Goal: Check status: Check status

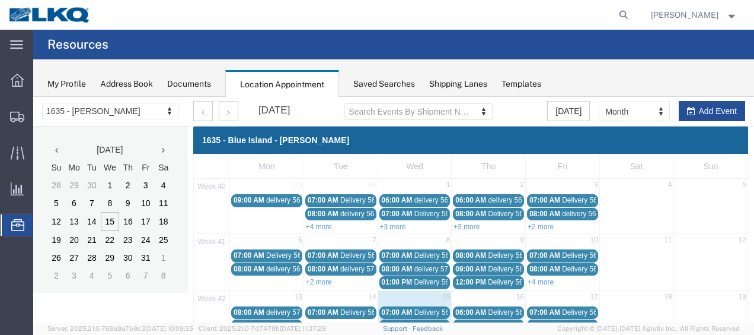
scroll to position [119, 0]
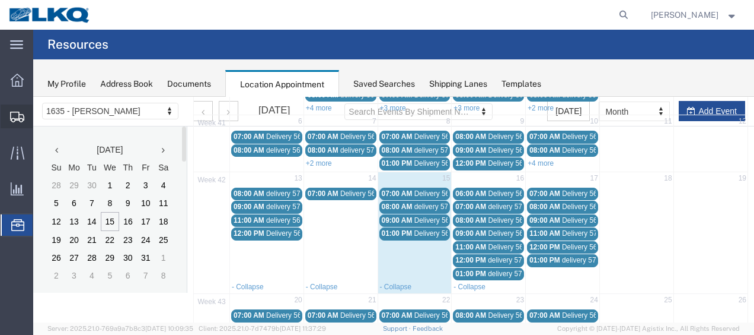
drag, startPoint x: 87, startPoint y: 135, endPoint x: 134, endPoint y: 135, distance: 47.4
click at [0, 0] on span "Shipment Manager" at bounding box center [0, 0] width 0 height 0
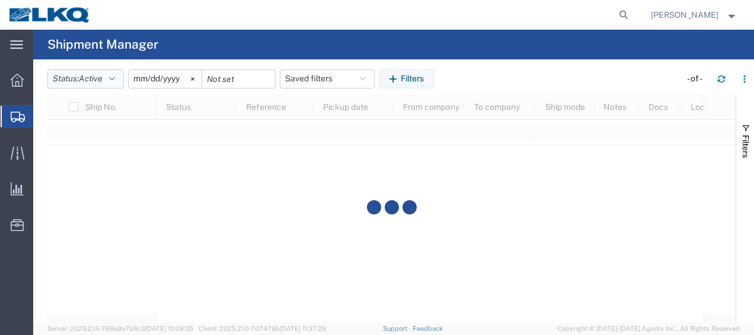
click at [114, 79] on icon "button" at bounding box center [112, 79] width 6 height 8
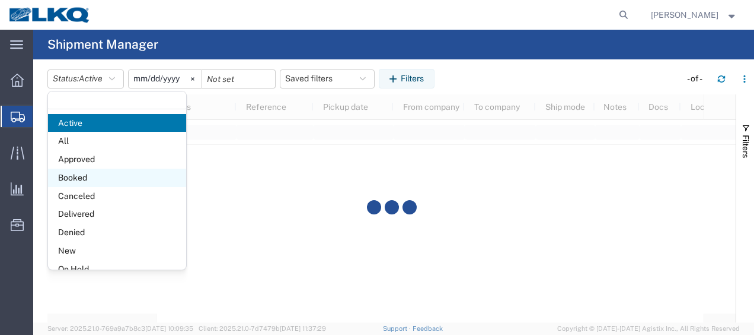
click at [95, 175] on span "Booked" at bounding box center [117, 177] width 138 height 18
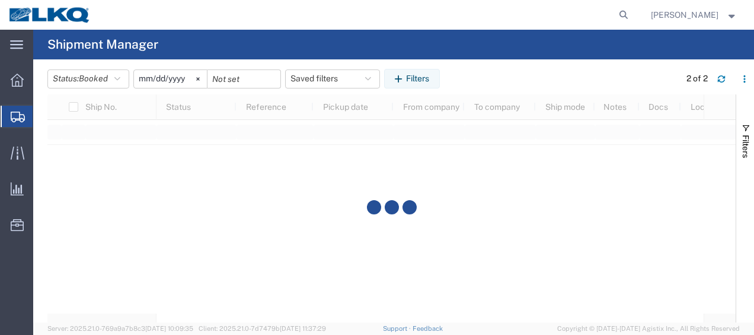
click at [146, 78] on input "[DATE]" at bounding box center [170, 79] width 73 height 18
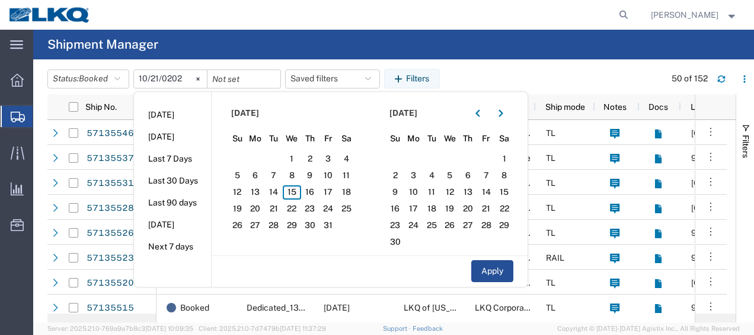
type input "[DATE]"
click at [272, 208] on span "21" at bounding box center [274, 209] width 18 height 14
click at [291, 208] on span "22" at bounding box center [292, 209] width 18 height 14
click at [498, 275] on button "Apply" at bounding box center [493, 271] width 42 height 22
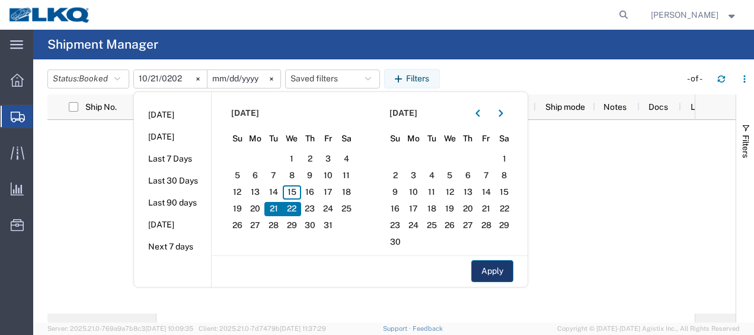
type input "[DATE]"
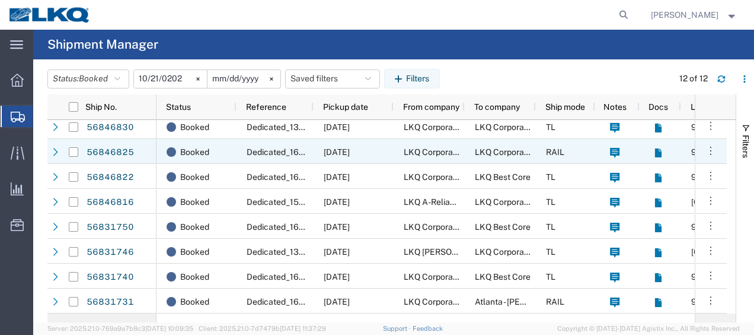
scroll to position [105, 0]
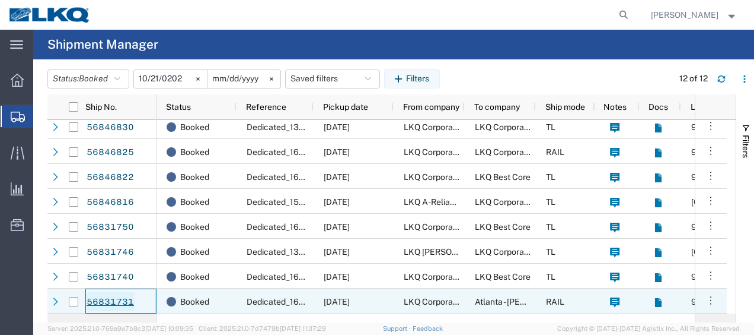
click at [126, 300] on link "56831731" at bounding box center [110, 301] width 49 height 19
